Goal: Transaction & Acquisition: Purchase product/service

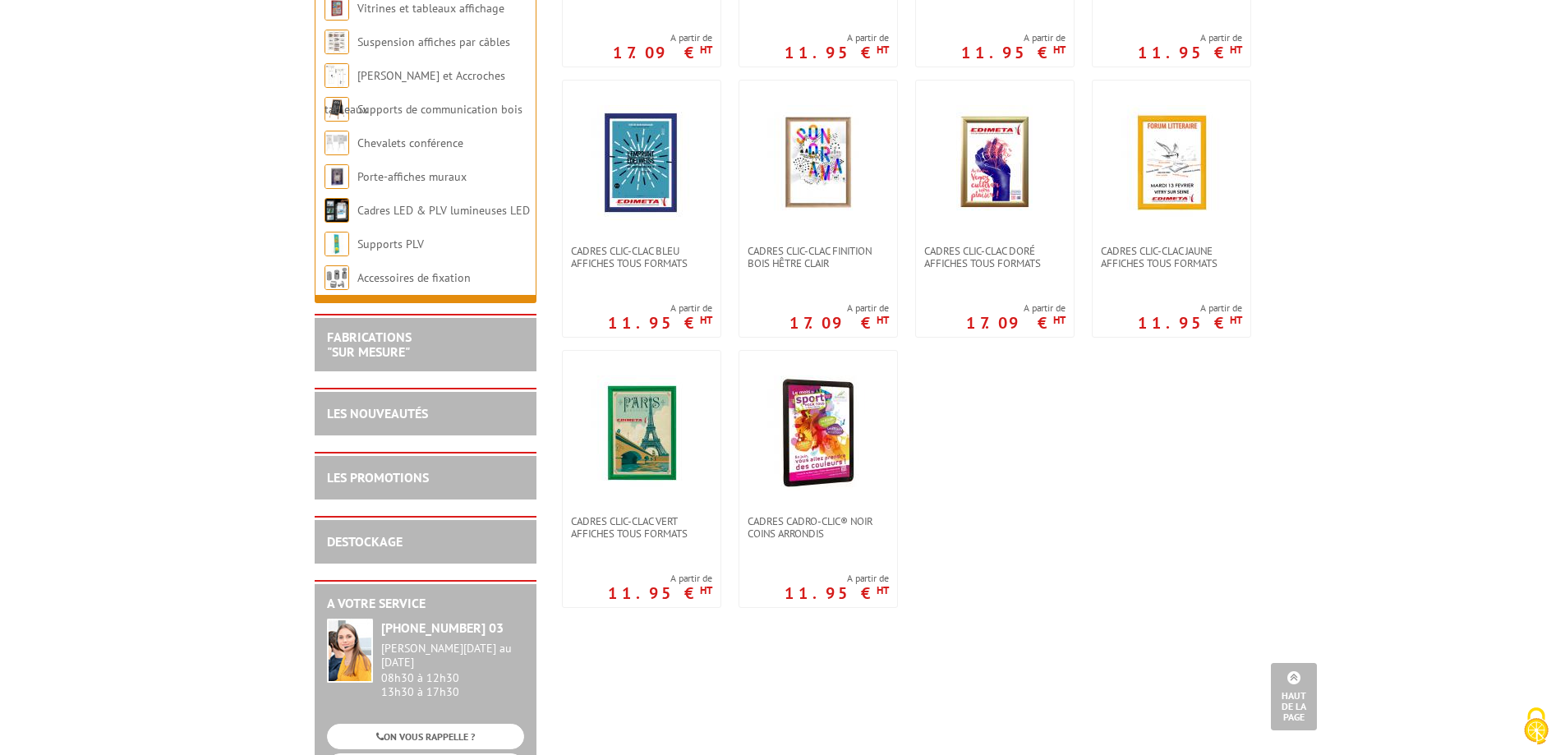
scroll to position [575, 0]
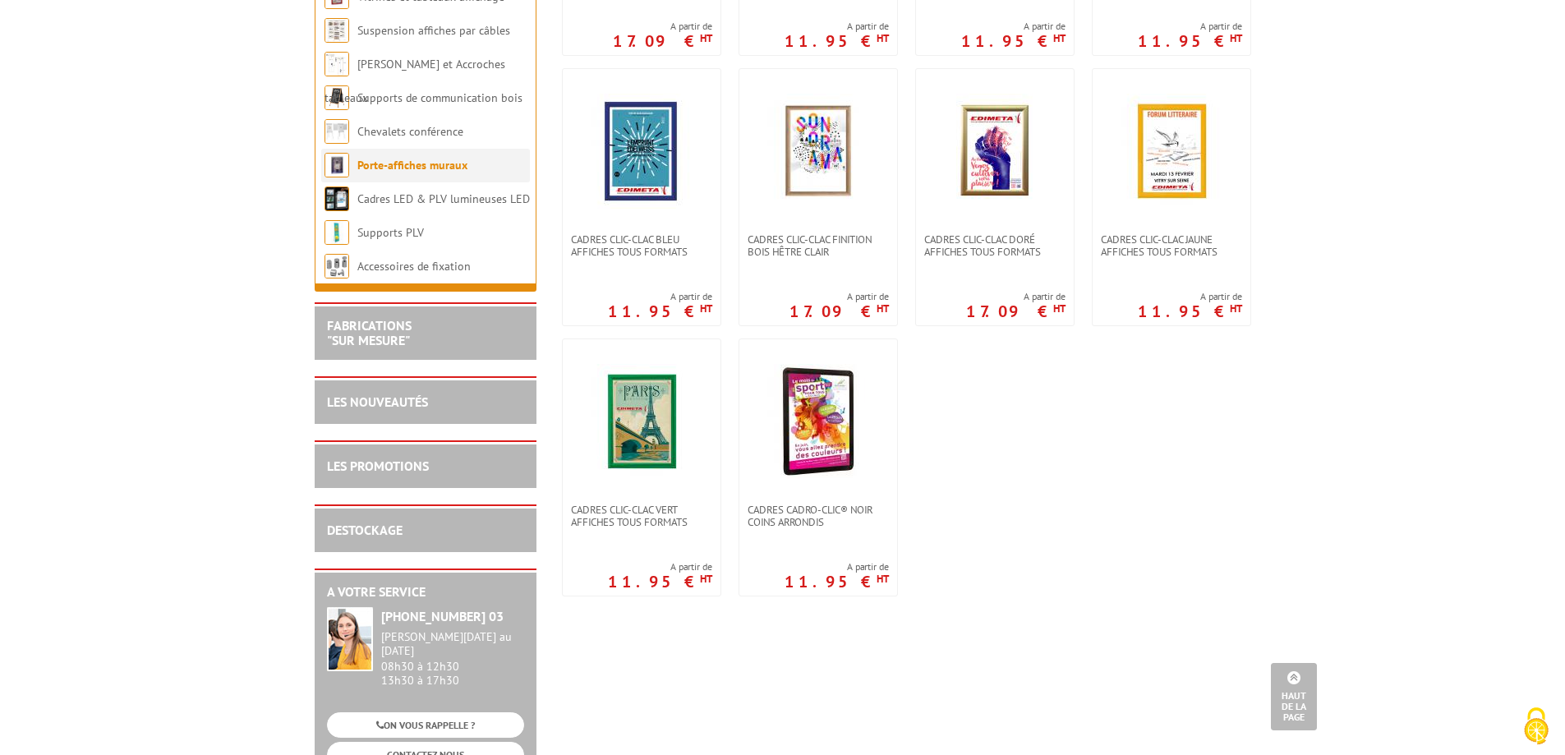
click at [458, 171] on link "Porte-affiches muraux" at bounding box center [412, 165] width 110 height 15
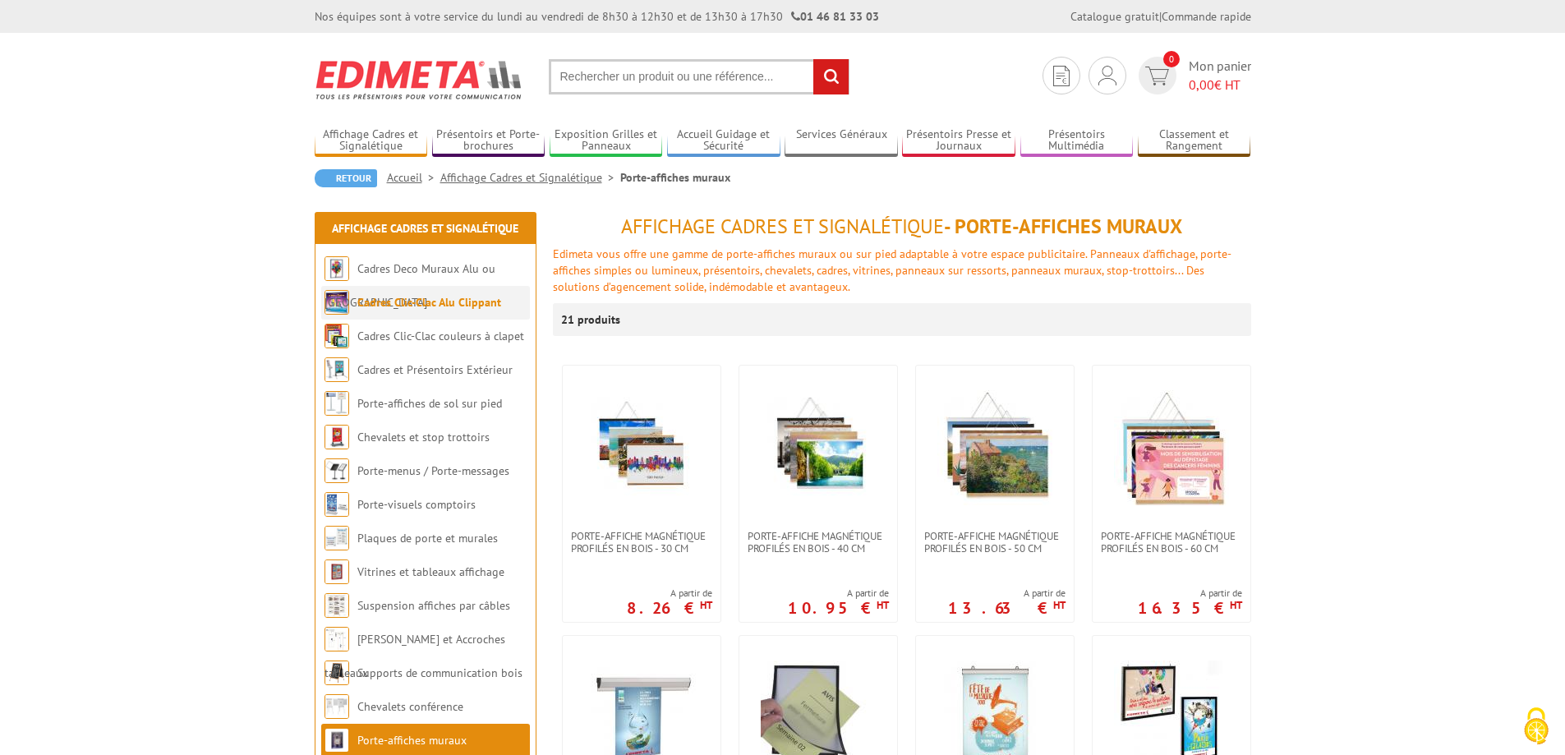
click at [453, 308] on link "Cadres Clic-Clac Alu Clippant" at bounding box center [429, 302] width 144 height 15
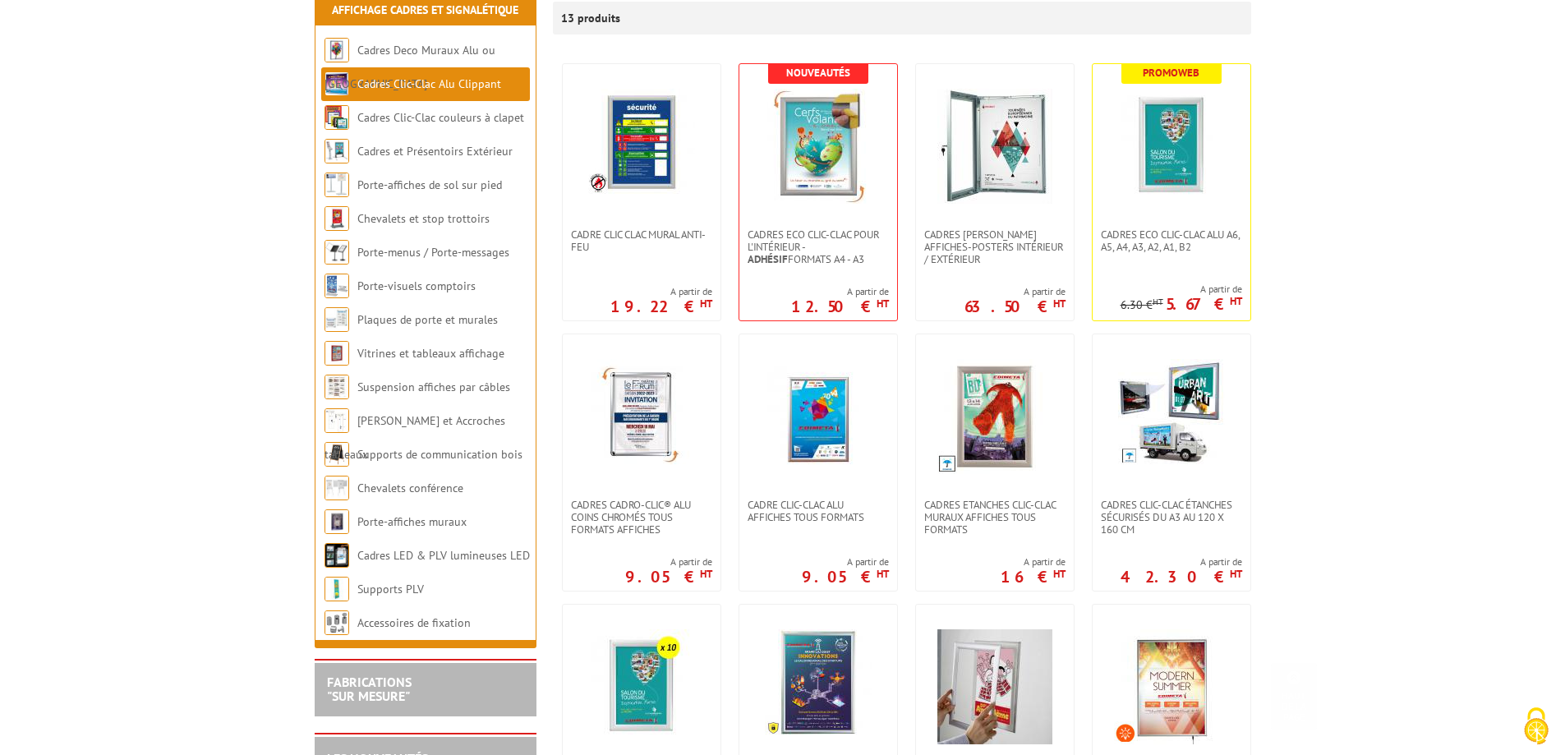
scroll to position [329, 0]
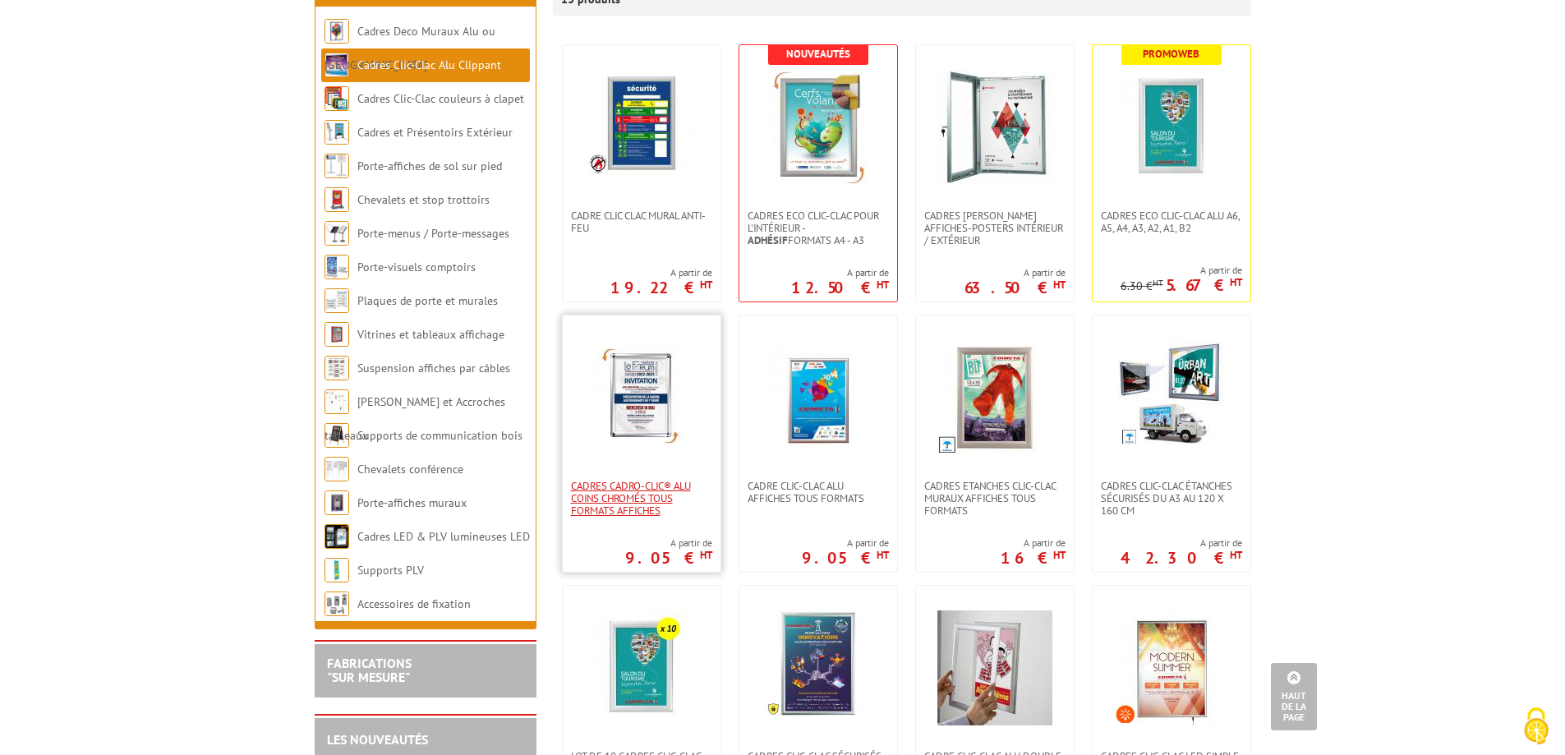
click at [641, 495] on span "Cadres Cadro-Clic® Alu coins chromés tous formats affiches" at bounding box center [641, 498] width 141 height 37
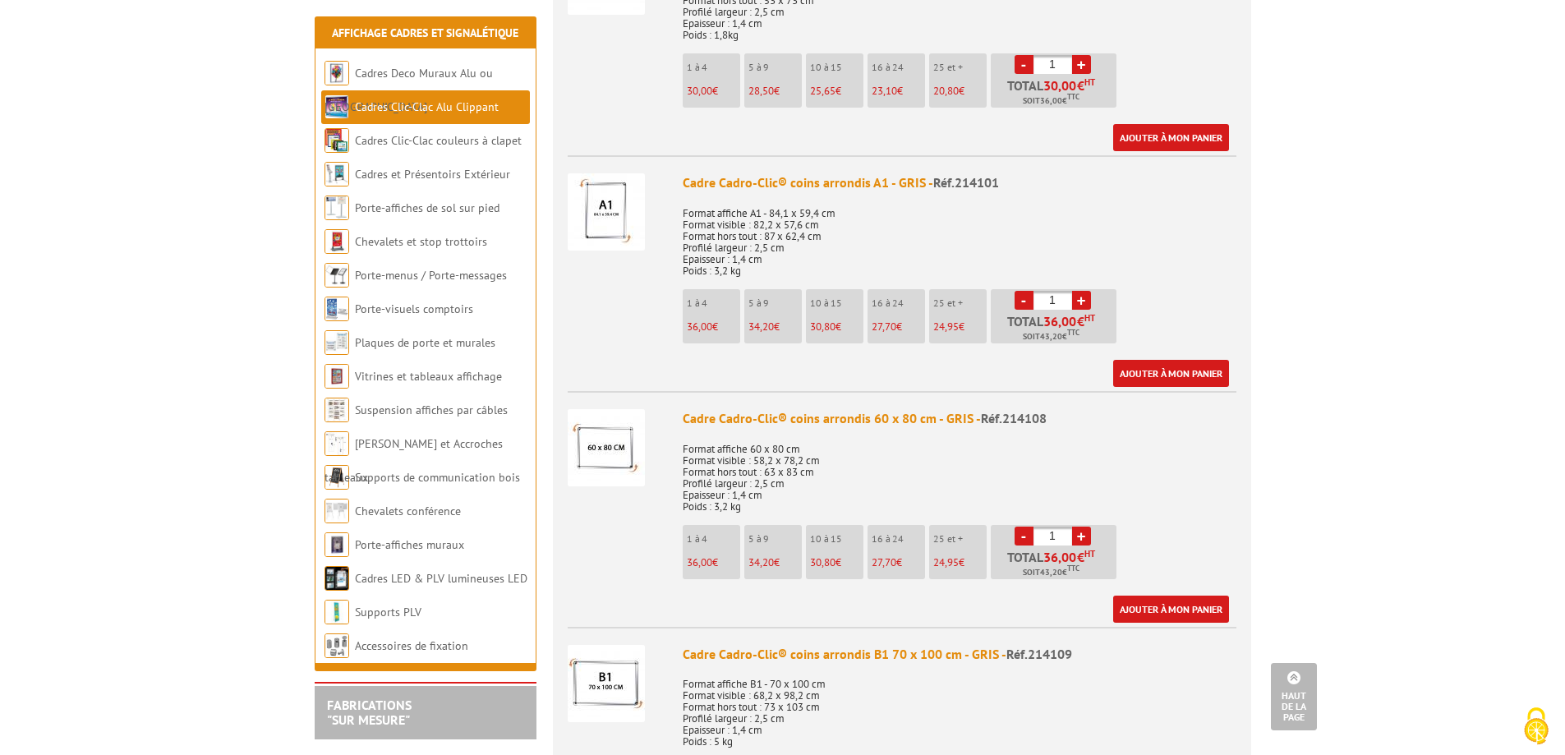
scroll to position [2218, 0]
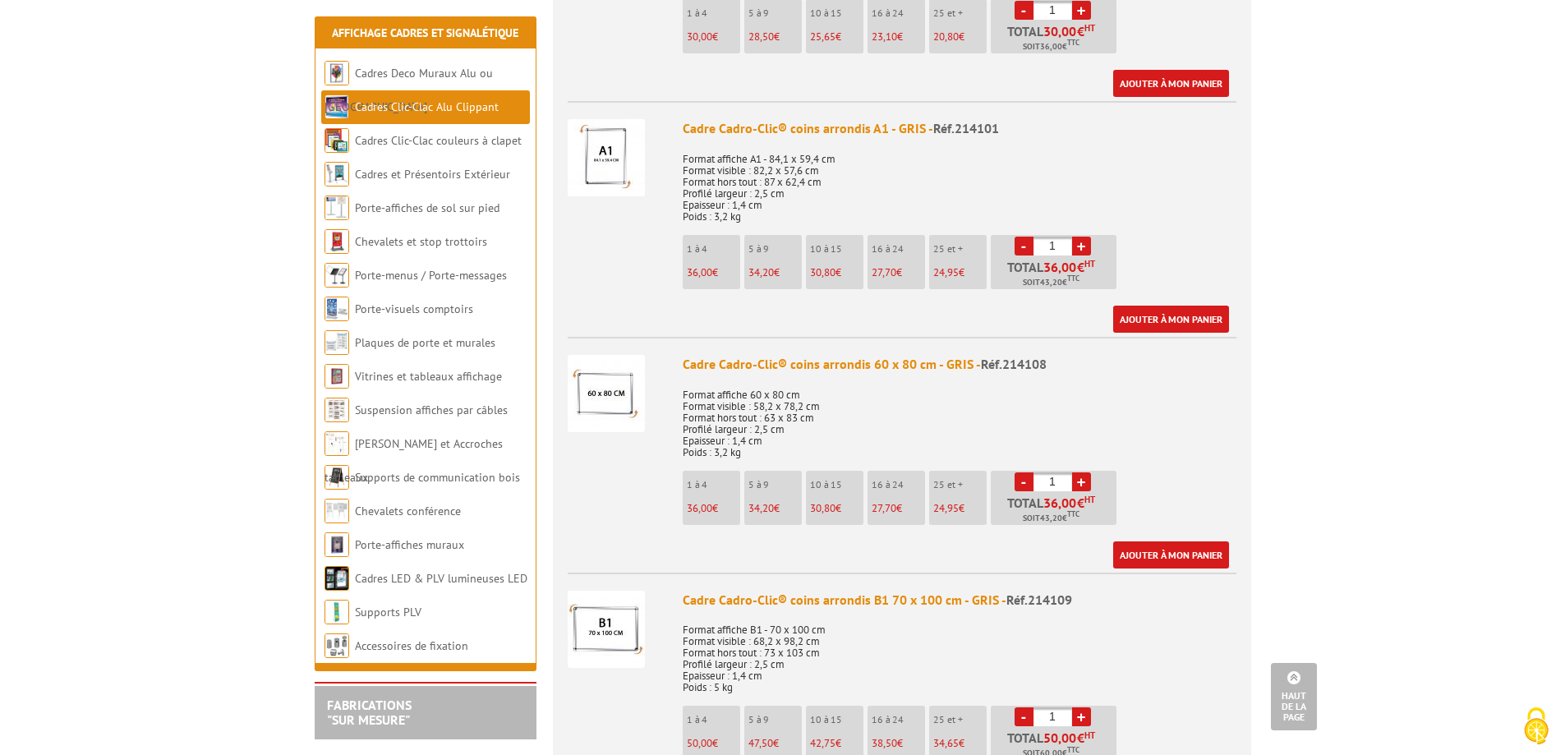
click at [605, 380] on img at bounding box center [606, 393] width 77 height 77
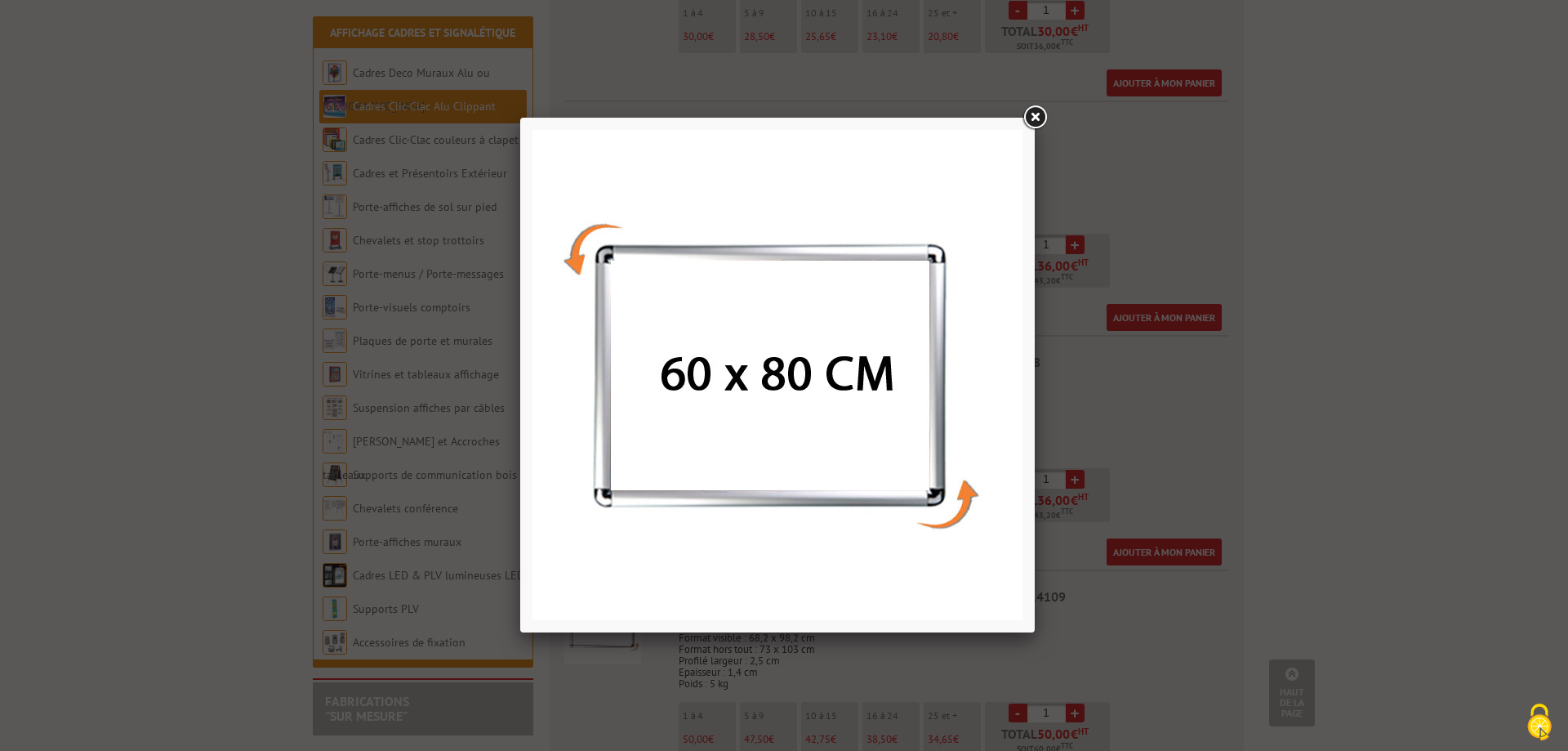
click at [1026, 117] on link at bounding box center [1035, 118] width 30 height 30
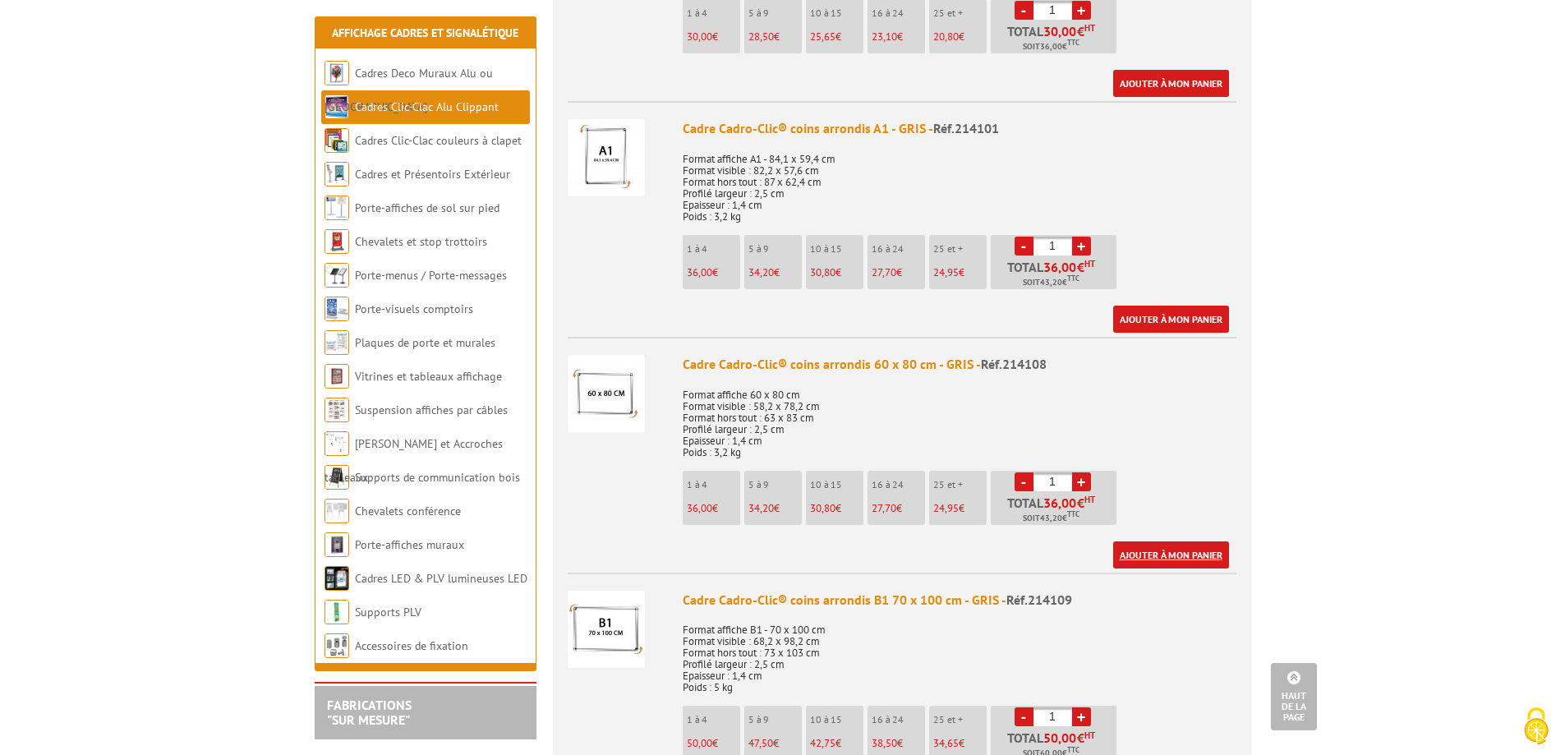
click at [1182, 541] on link "Ajouter à mon panier" at bounding box center [1171, 554] width 116 height 27
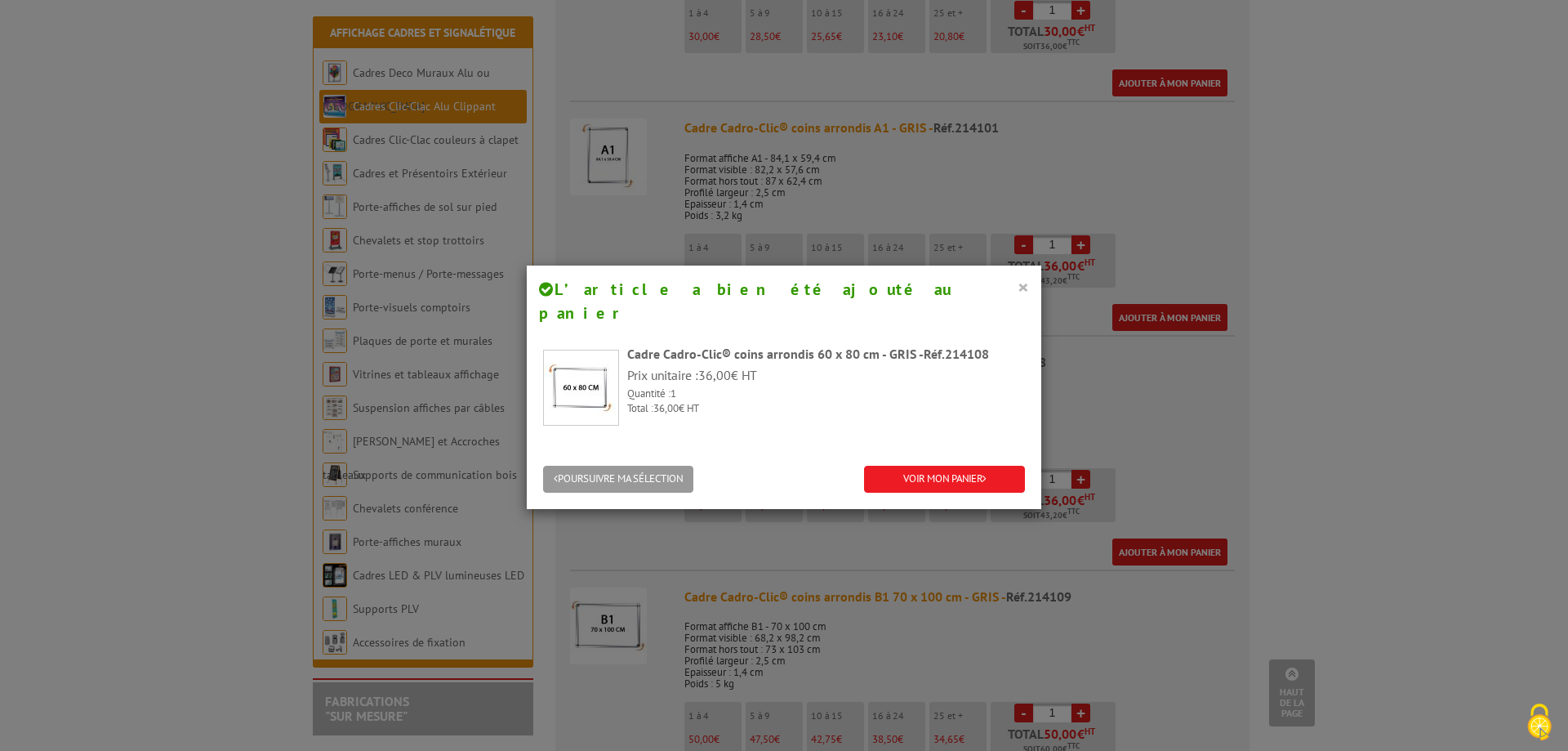
click at [1018, 289] on button "×" at bounding box center [1024, 286] width 12 height 21
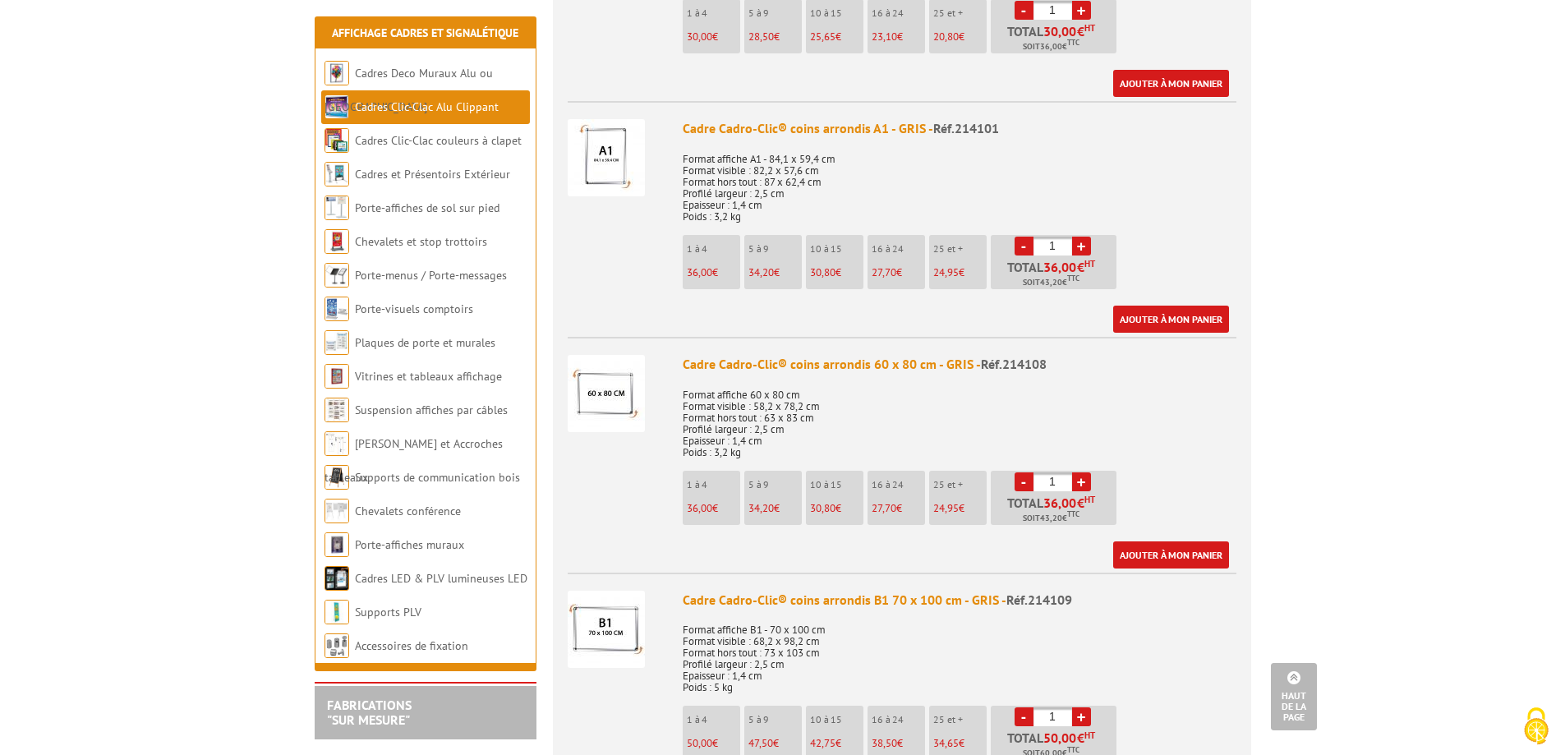
click at [608, 359] on img at bounding box center [606, 393] width 77 height 77
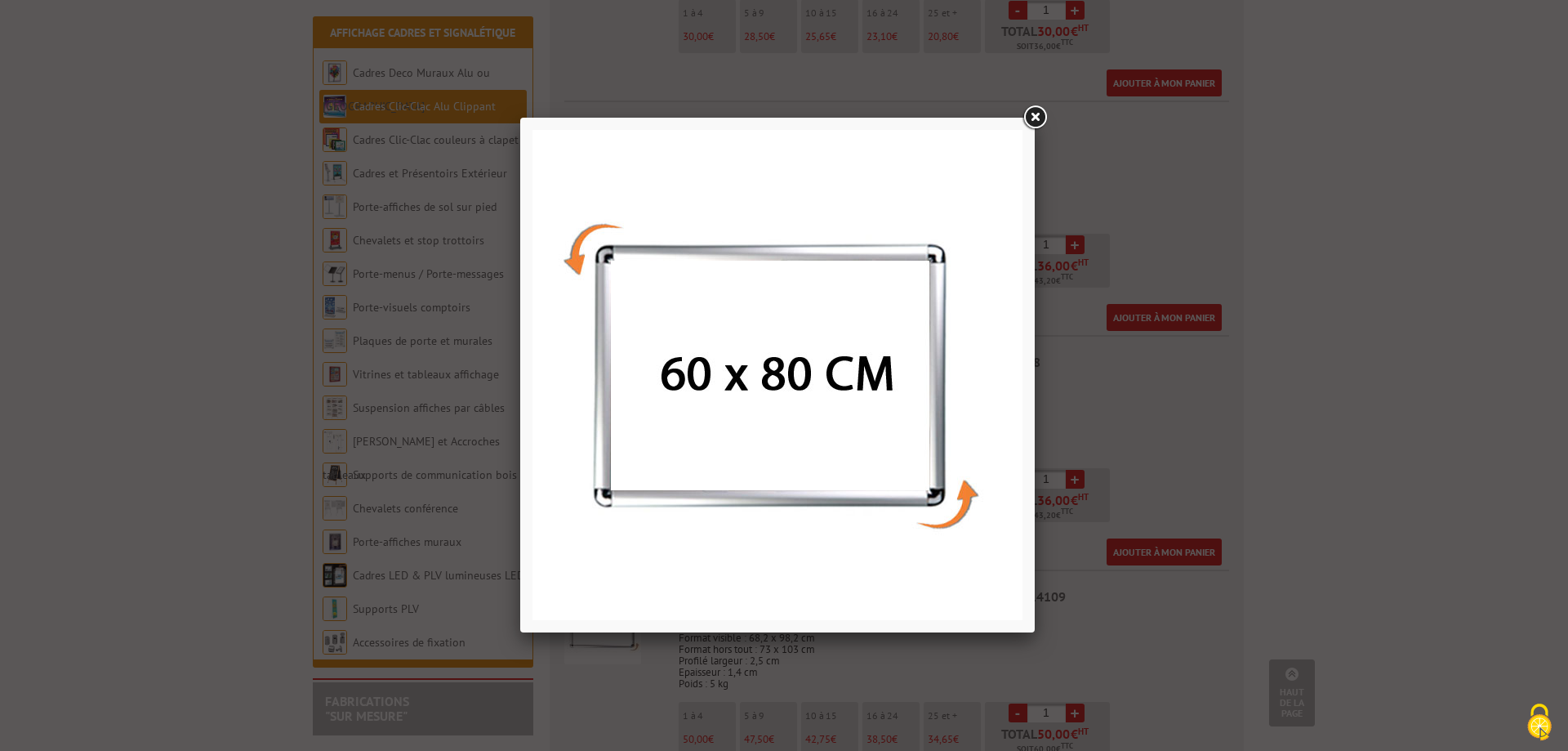
click at [856, 440] on img at bounding box center [778, 375] width 490 height 490
click at [1045, 114] on link at bounding box center [1035, 118] width 30 height 30
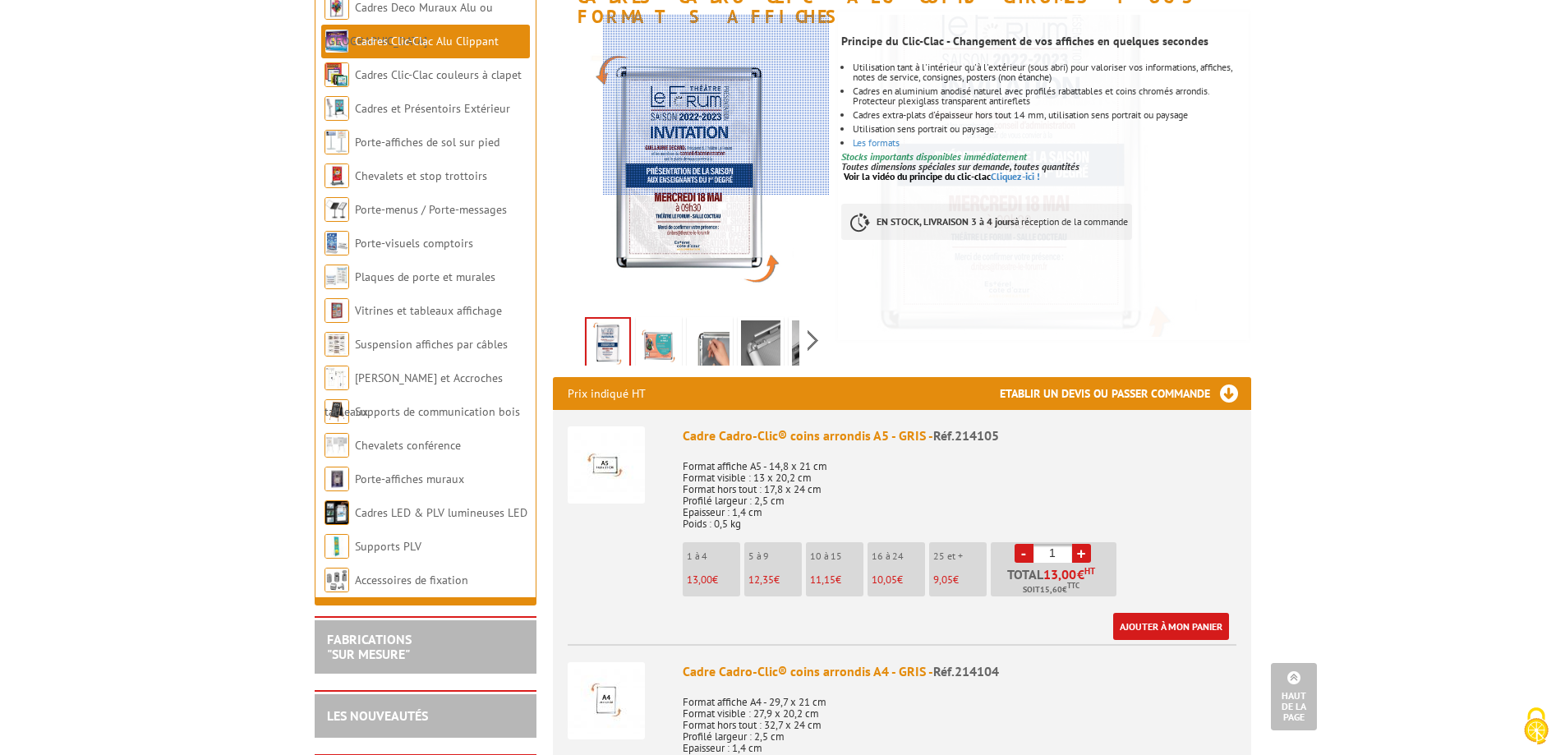
scroll to position [0, 0]
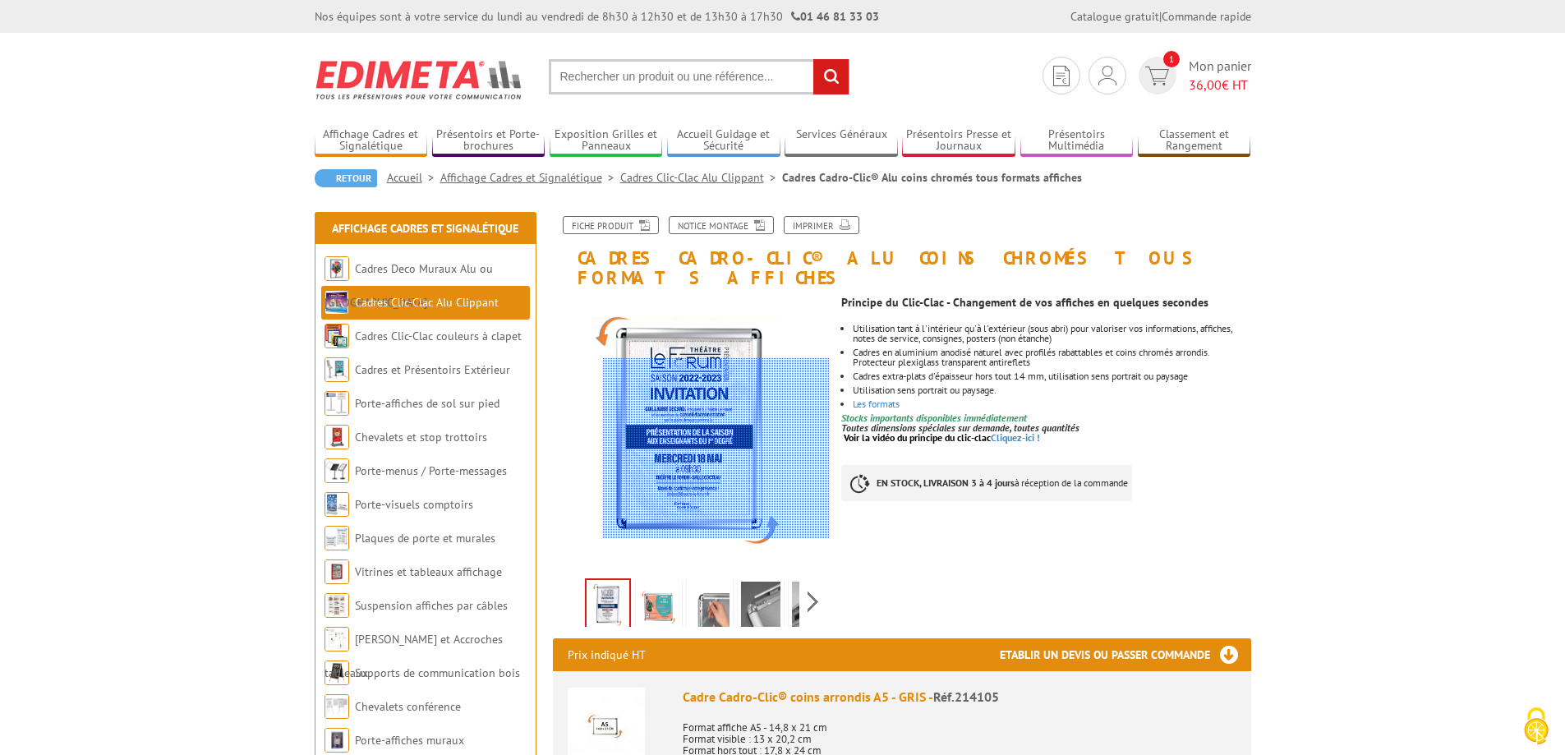
click at [720, 449] on div at bounding box center [716, 448] width 227 height 181
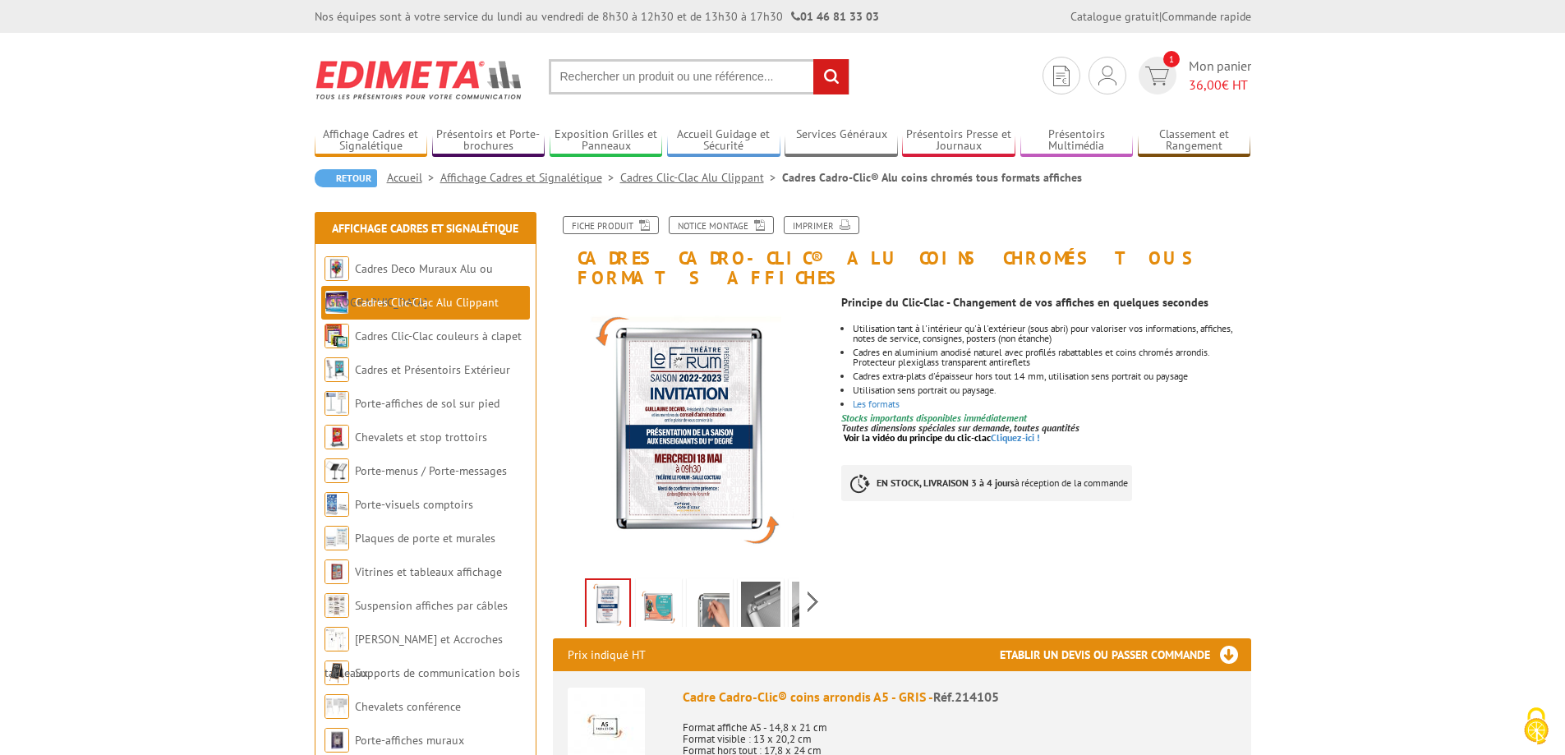
click at [660, 587] on img at bounding box center [658, 607] width 39 height 51
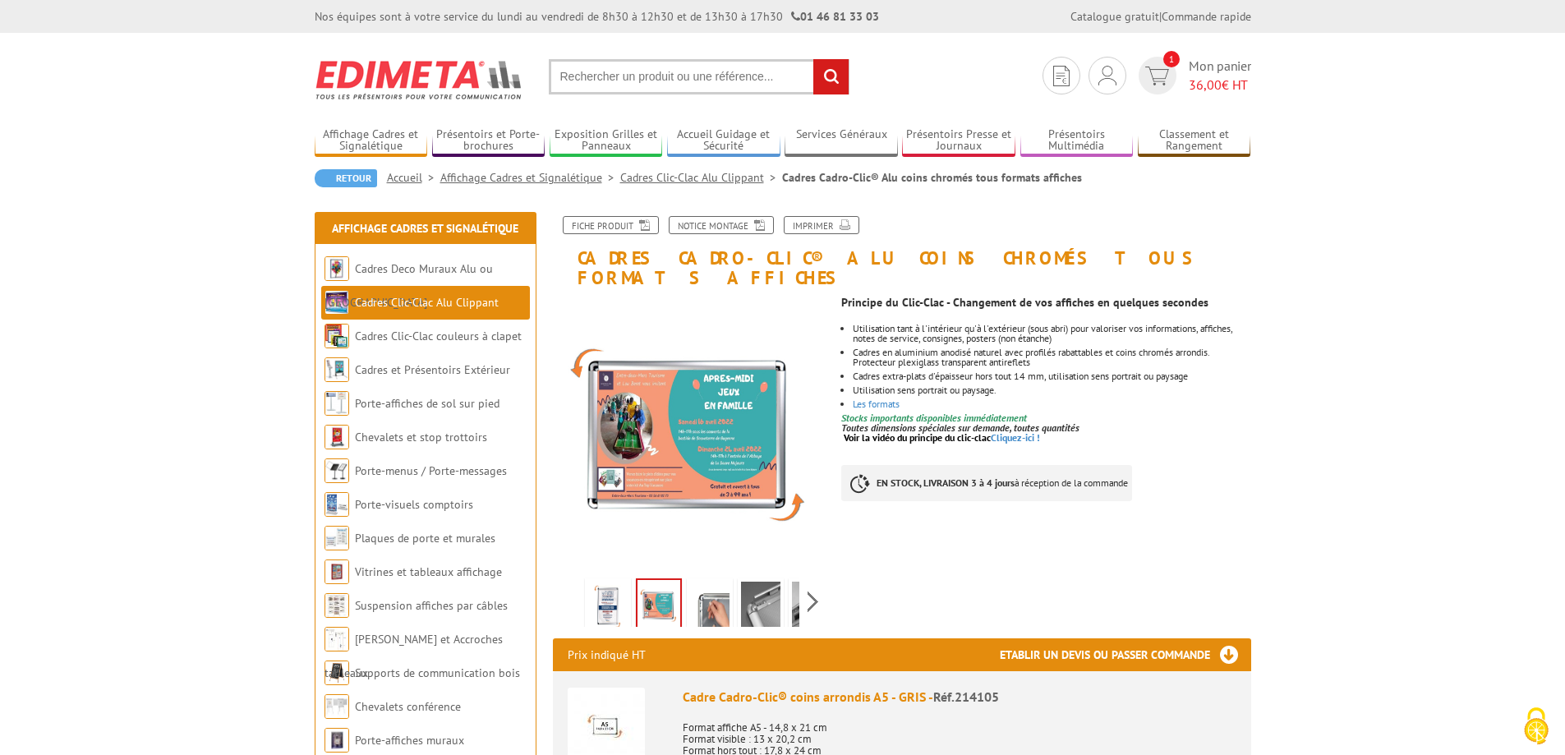
click at [710, 590] on img at bounding box center [709, 607] width 39 height 51
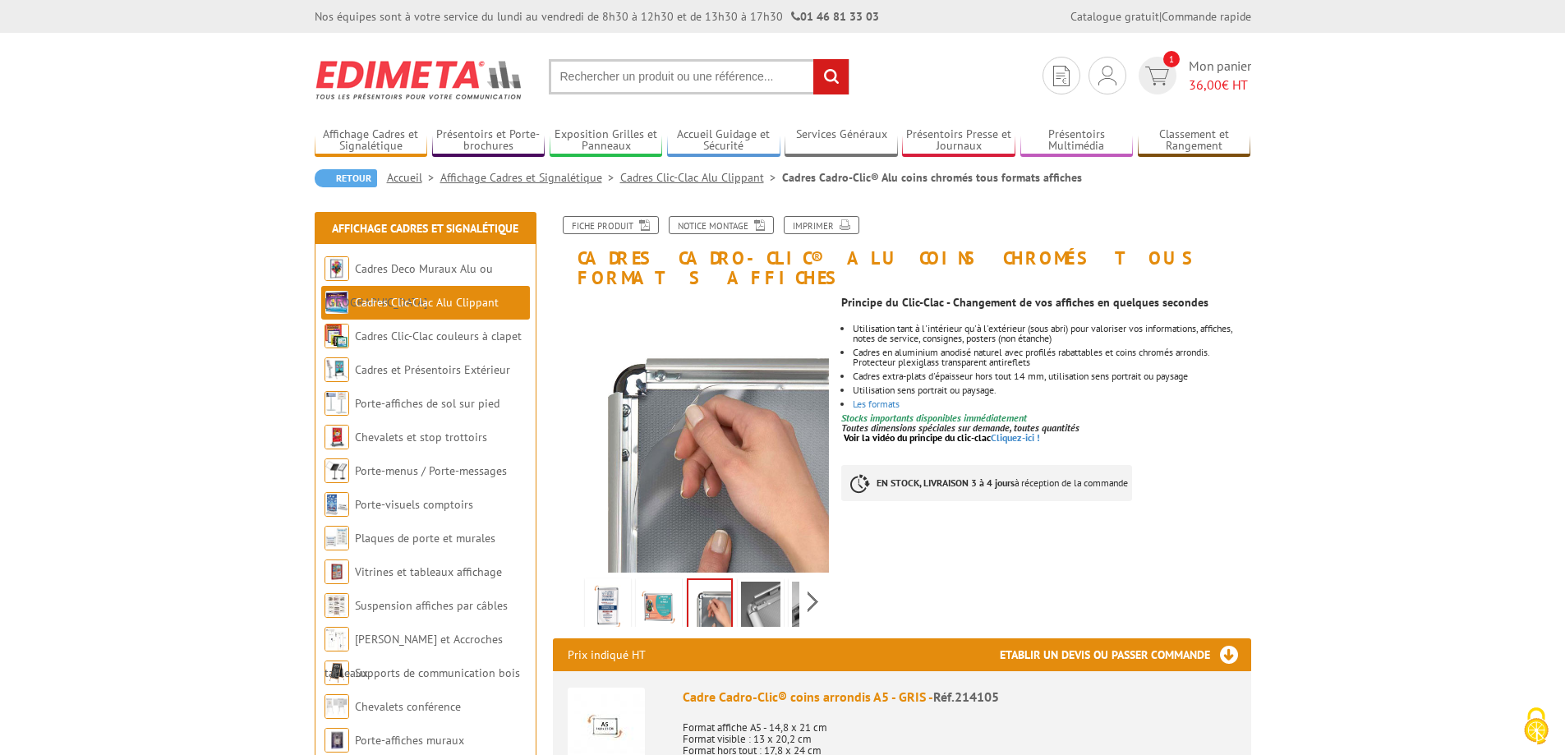
click at [770, 587] on img at bounding box center [760, 607] width 39 height 51
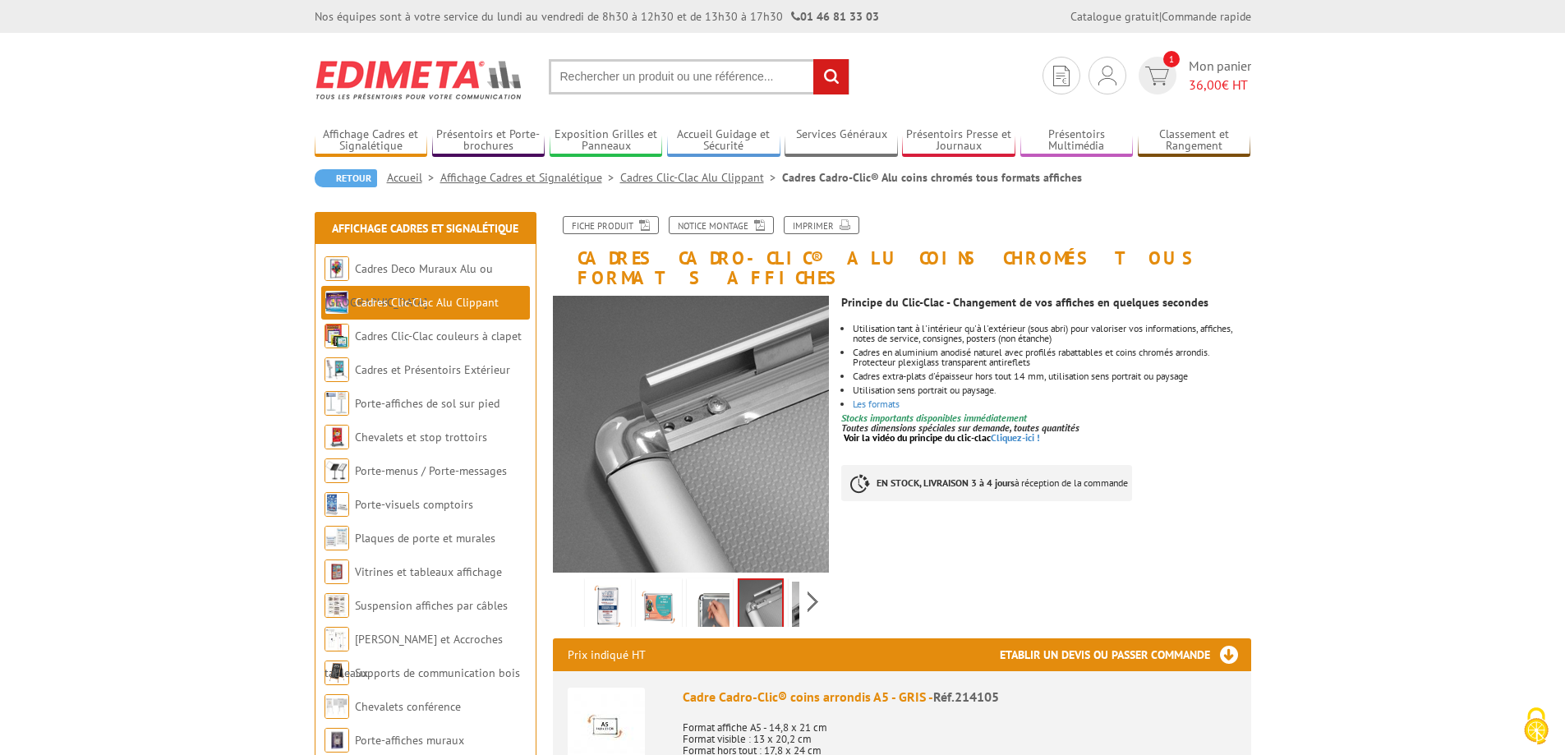
click at [709, 584] on img at bounding box center [709, 607] width 39 height 51
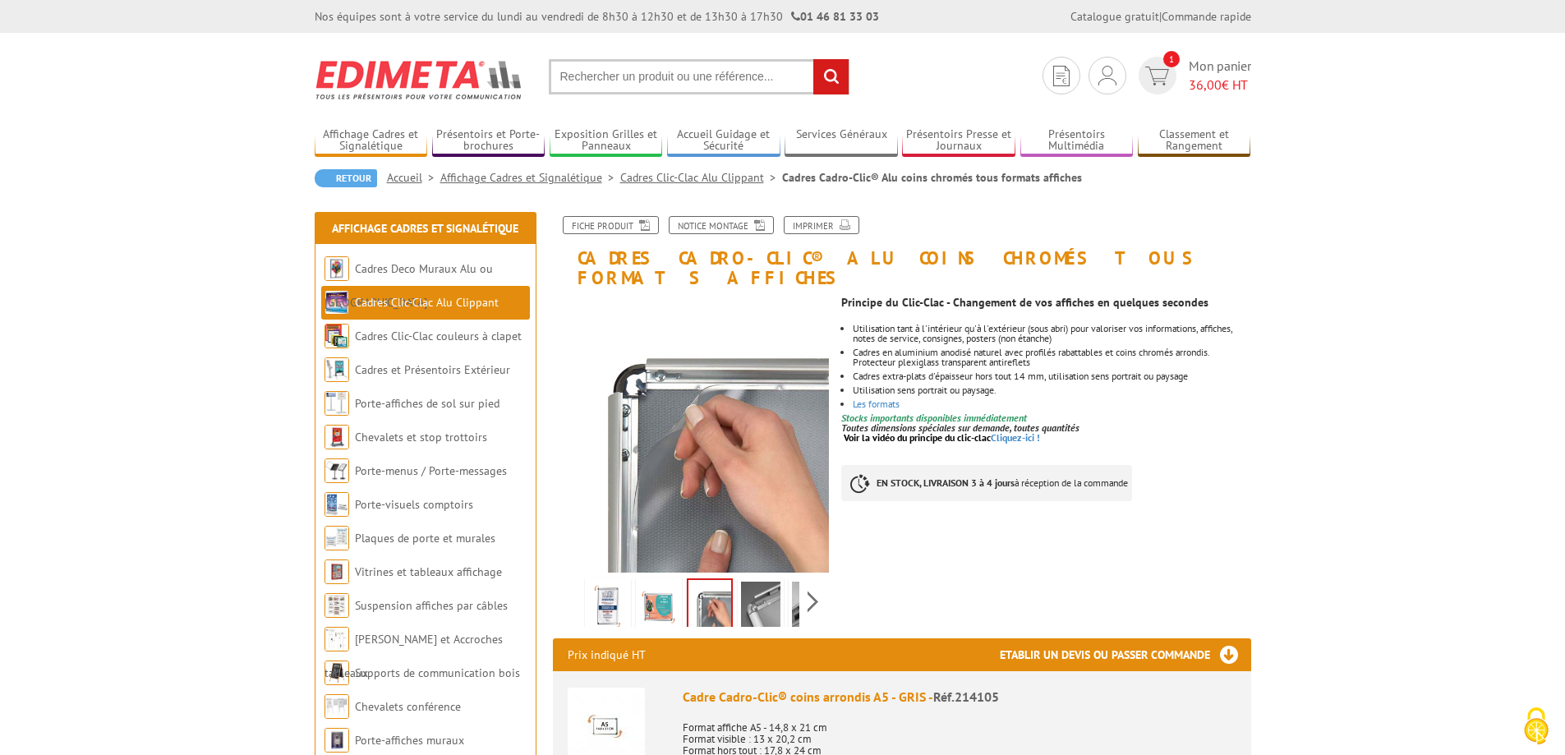
click at [754, 582] on img at bounding box center [760, 607] width 39 height 51
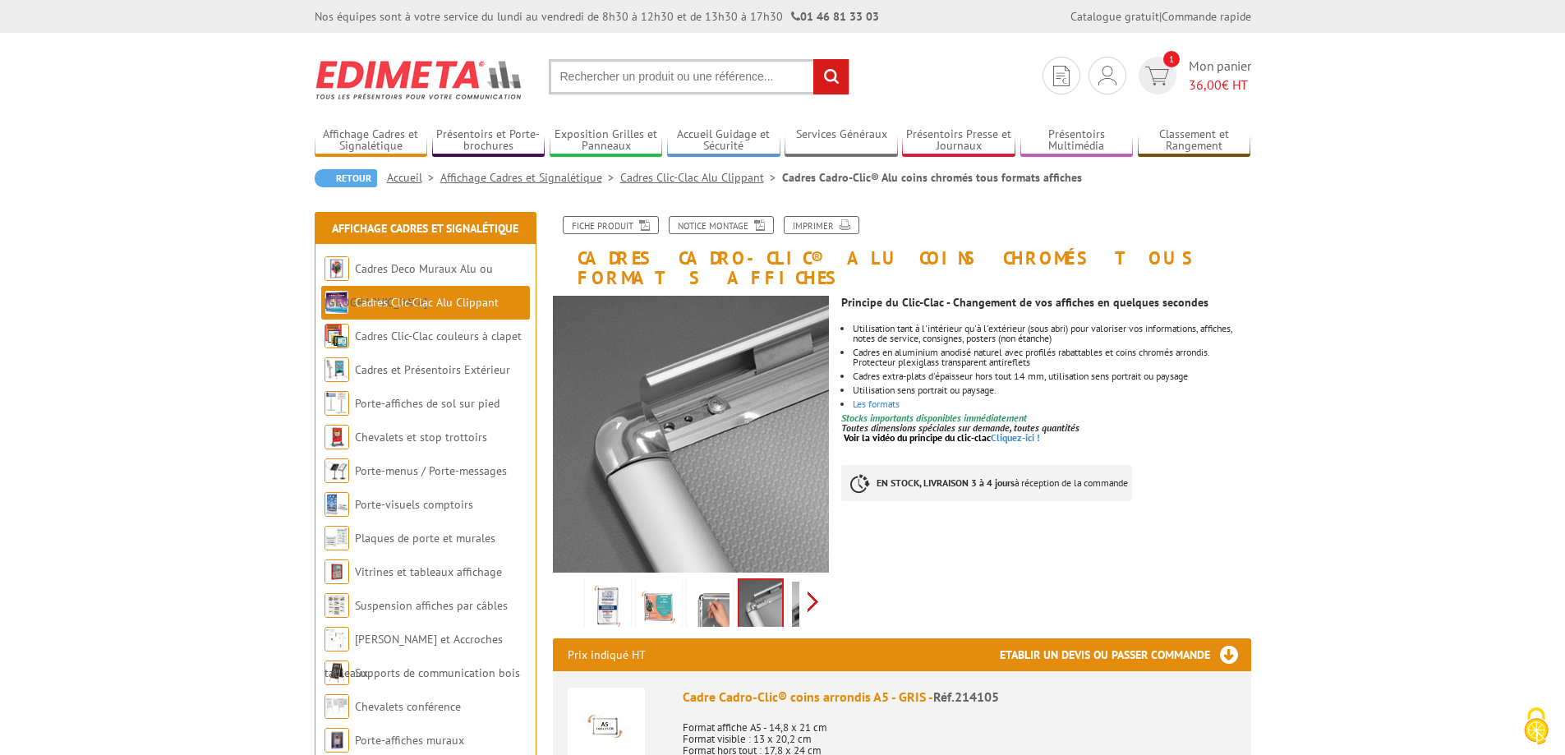
click at [812, 584] on div "Previous Next" at bounding box center [691, 602] width 277 height 58
click at [774, 583] on img at bounding box center [774, 607] width 39 height 51
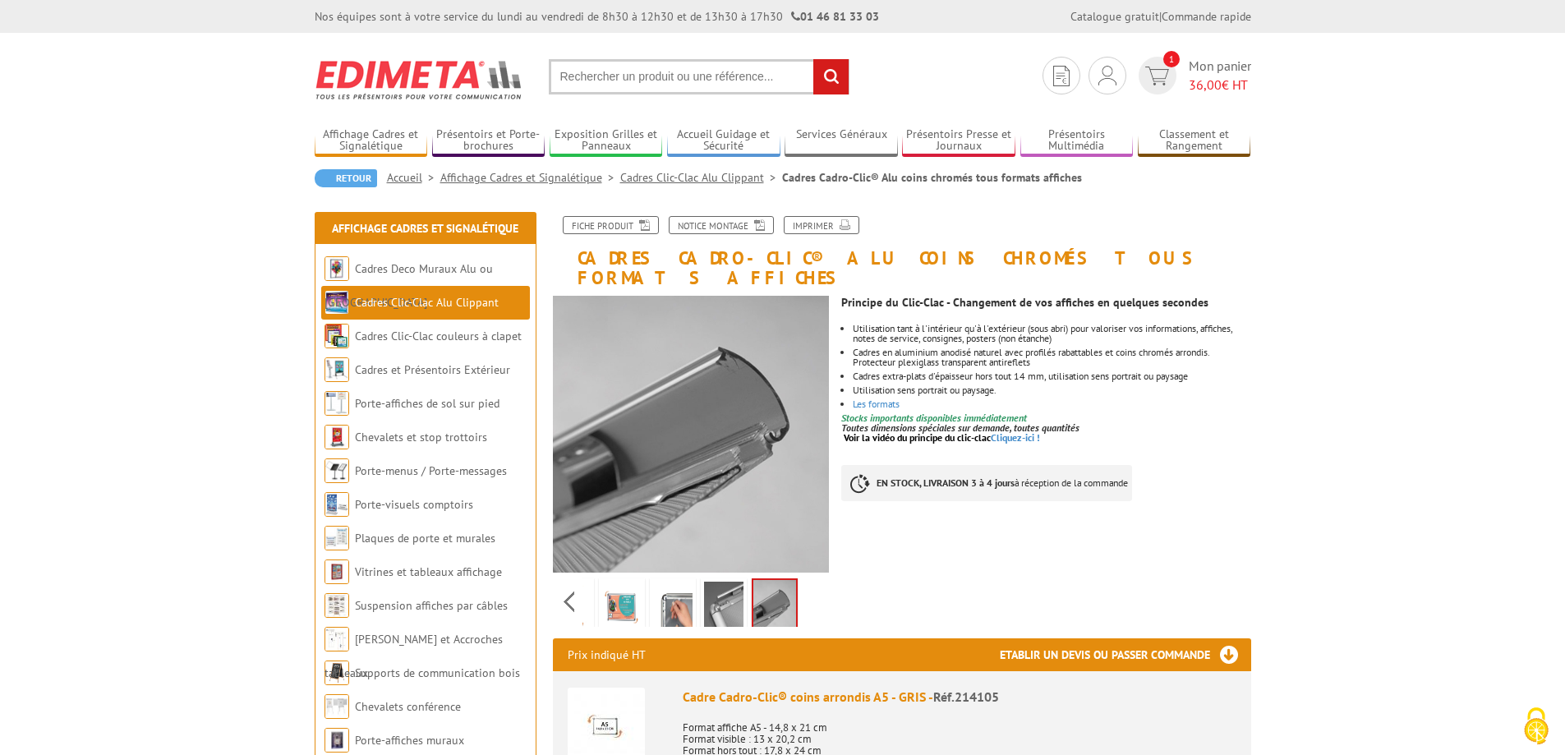
click at [738, 583] on img at bounding box center [723, 607] width 39 height 51
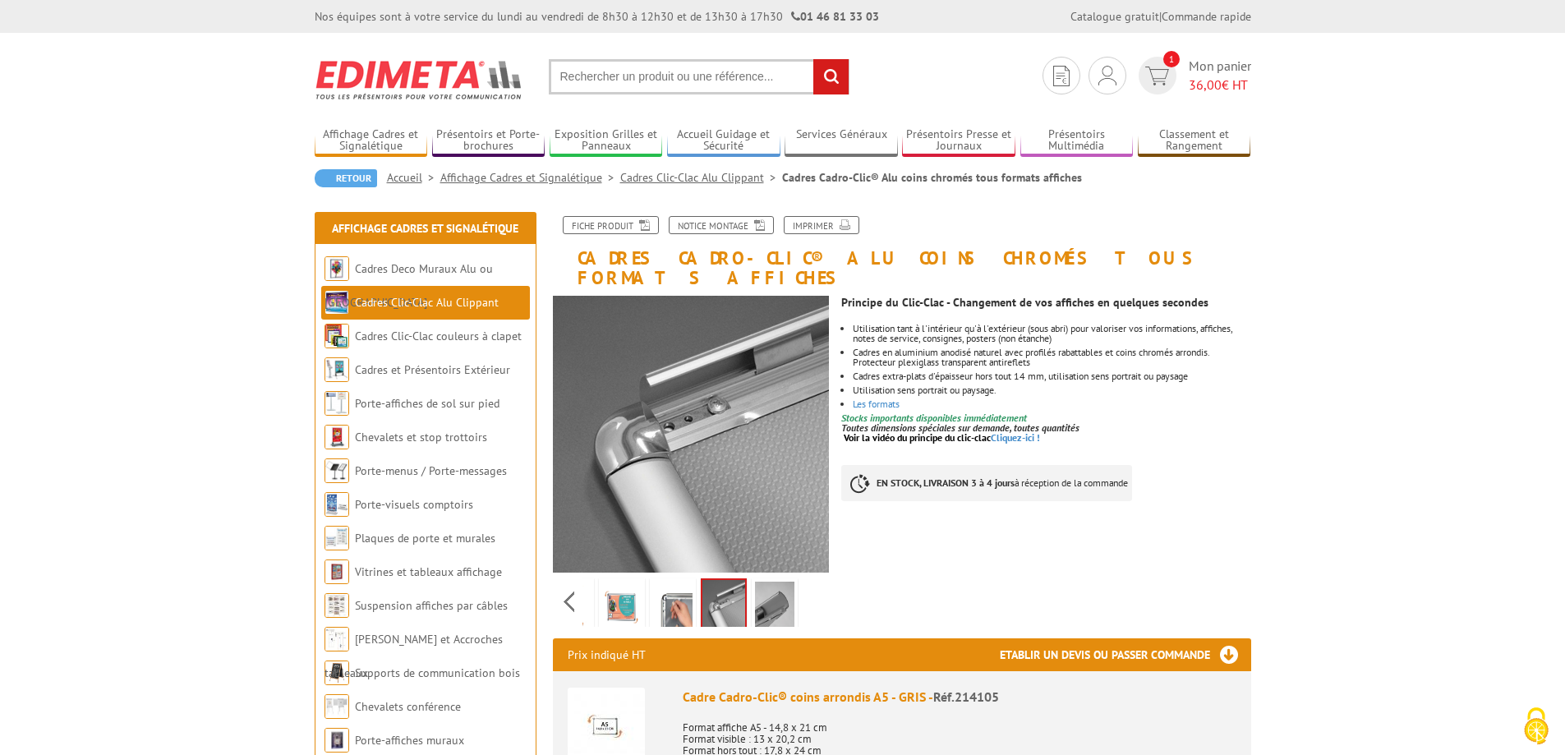
click at [686, 587] on img at bounding box center [672, 607] width 39 height 51
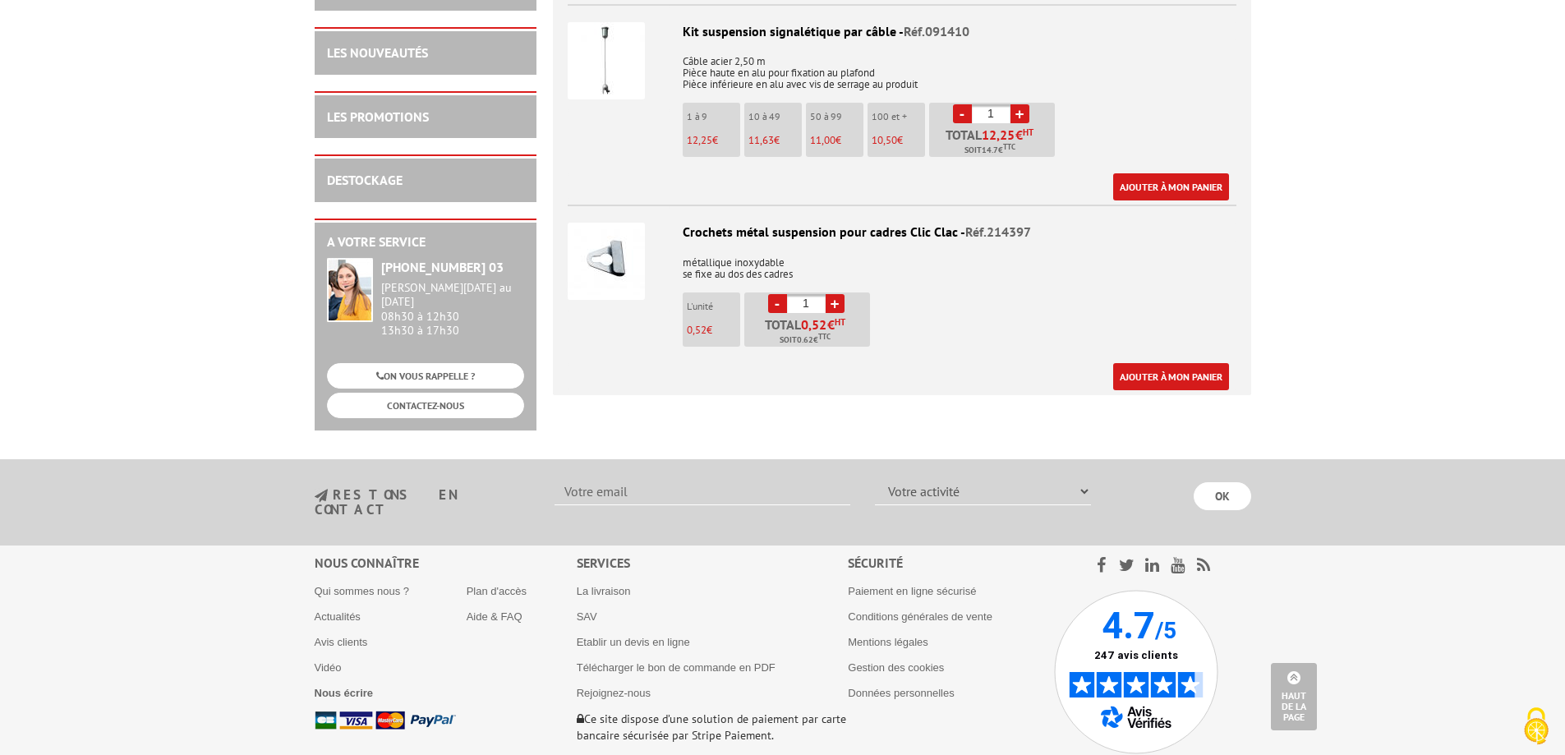
scroll to position [5404, 0]
